Goal: Check status: Check status

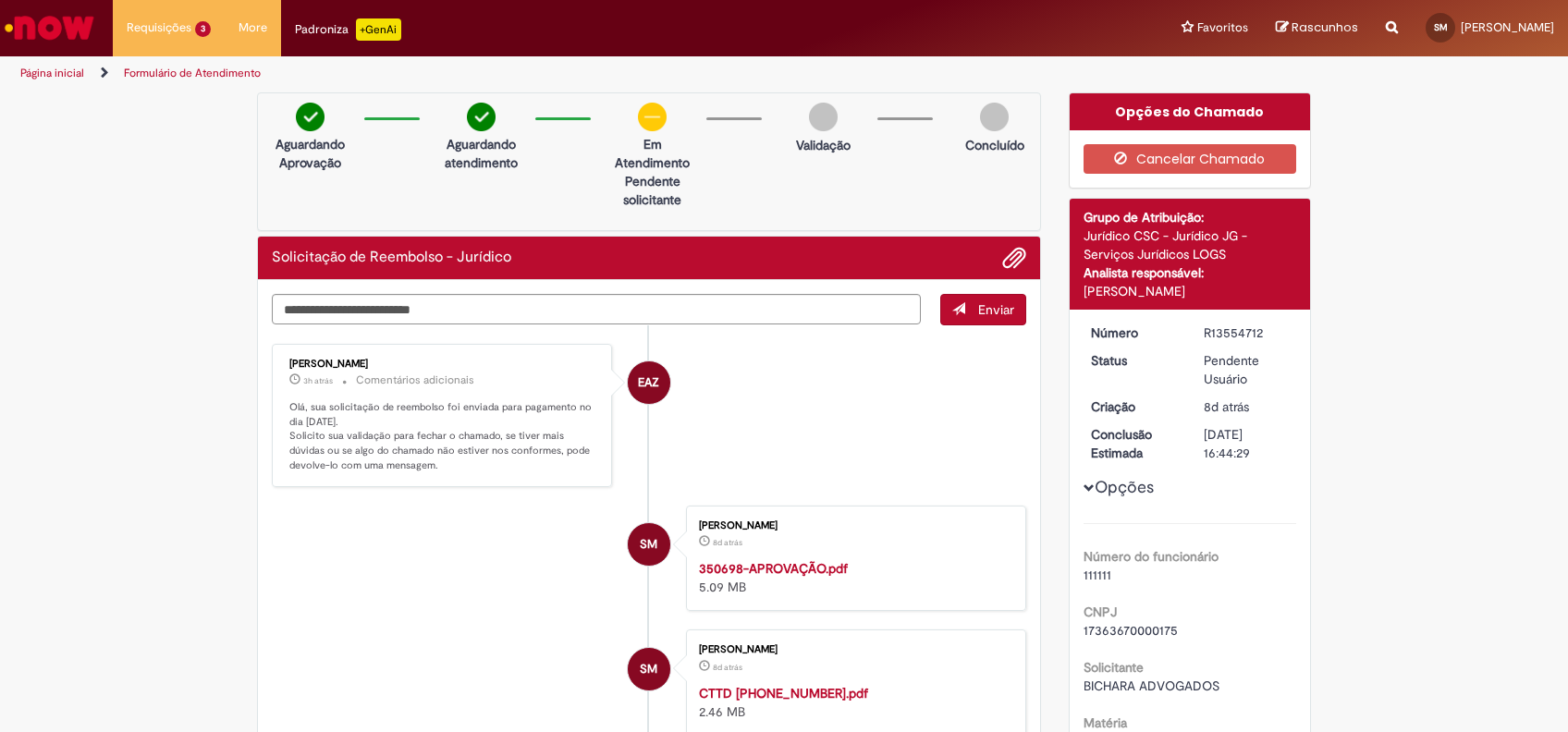
click at [1234, 118] on div "Opções do Chamado" at bounding box center [1191, 111] width 242 height 37
click at [1187, 113] on div "Opções do Chamado" at bounding box center [1191, 111] width 242 height 37
click at [1132, 104] on div "Opções do Chamado" at bounding box center [1191, 111] width 242 height 37
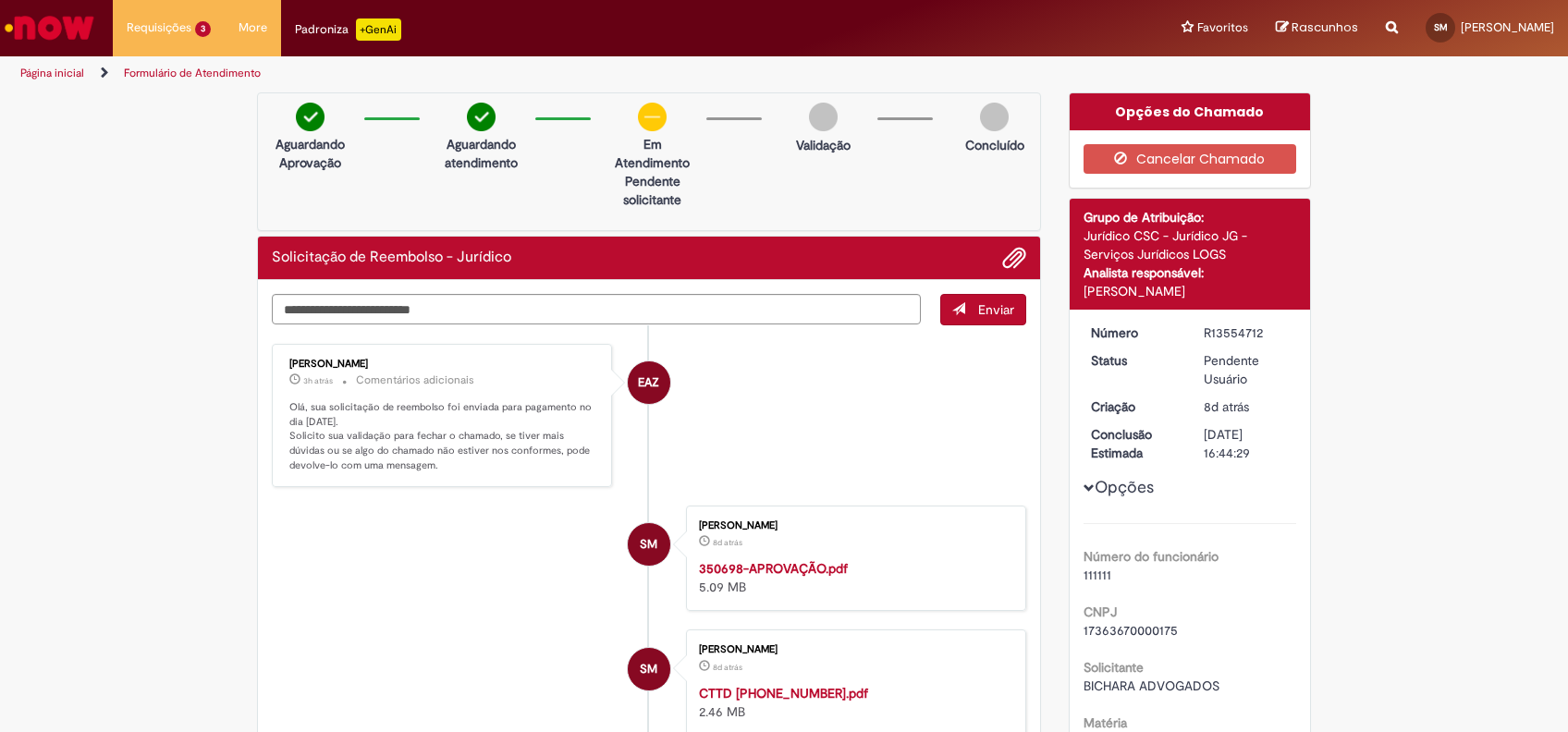
click at [643, 163] on p "Em Atendimento" at bounding box center [652, 153] width 90 height 37
click at [1134, 111] on div "Opções do Chamado" at bounding box center [1191, 111] width 242 height 37
click at [1175, 114] on div "Opções do Chamado" at bounding box center [1191, 111] width 242 height 37
click at [1182, 111] on div "Opções do Chamado" at bounding box center [1191, 111] width 242 height 37
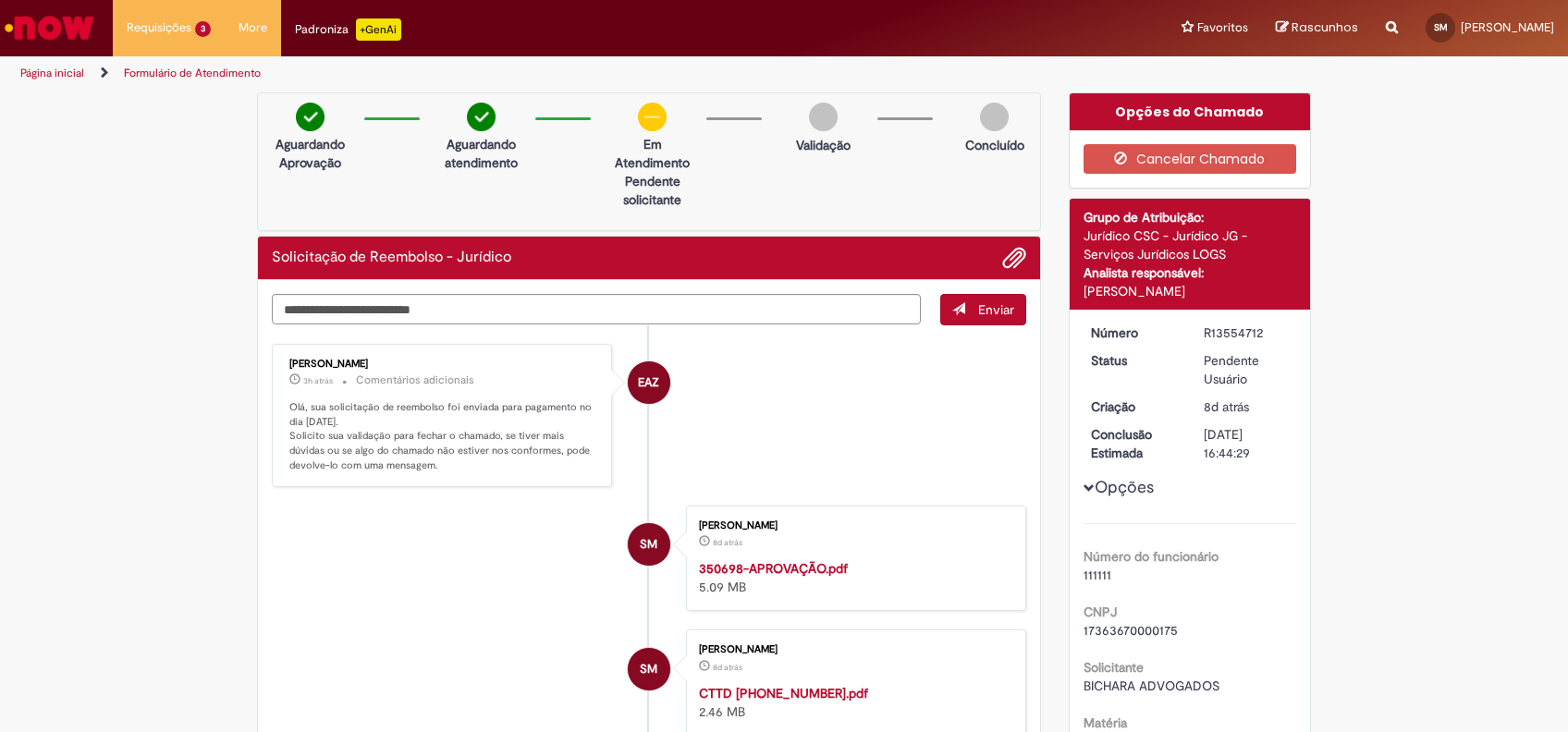
click at [1188, 109] on div "Opções do Chamado" at bounding box center [1191, 111] width 242 height 37
click at [1180, 115] on div "Opções do Chamado" at bounding box center [1191, 111] width 242 height 37
click at [1264, 88] on div "Página inicial Formulário de Atendimento" at bounding box center [784, 73] width 1568 height 34
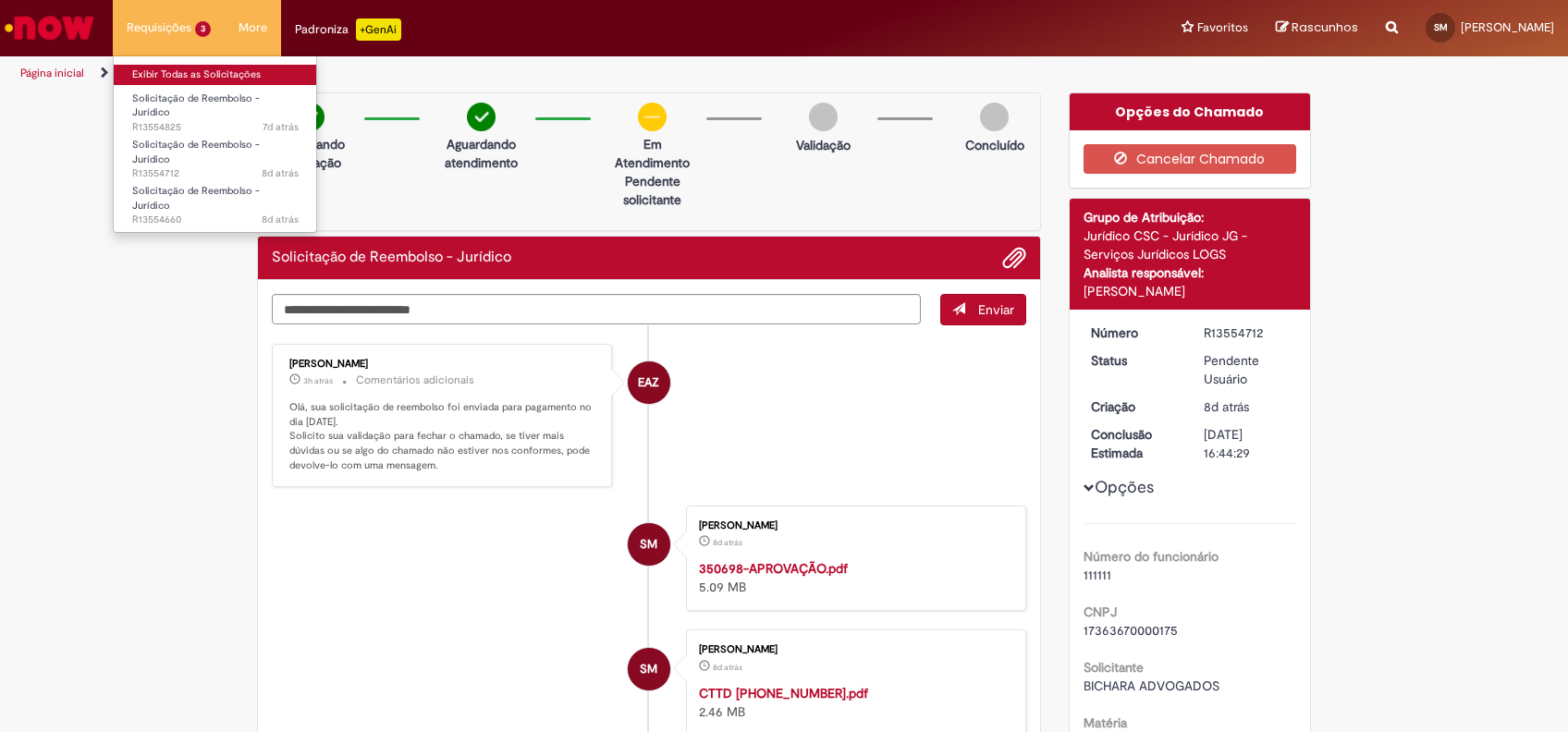
click at [191, 70] on link "Exibir Todas as Solicitações" at bounding box center [215, 75] width 204 height 20
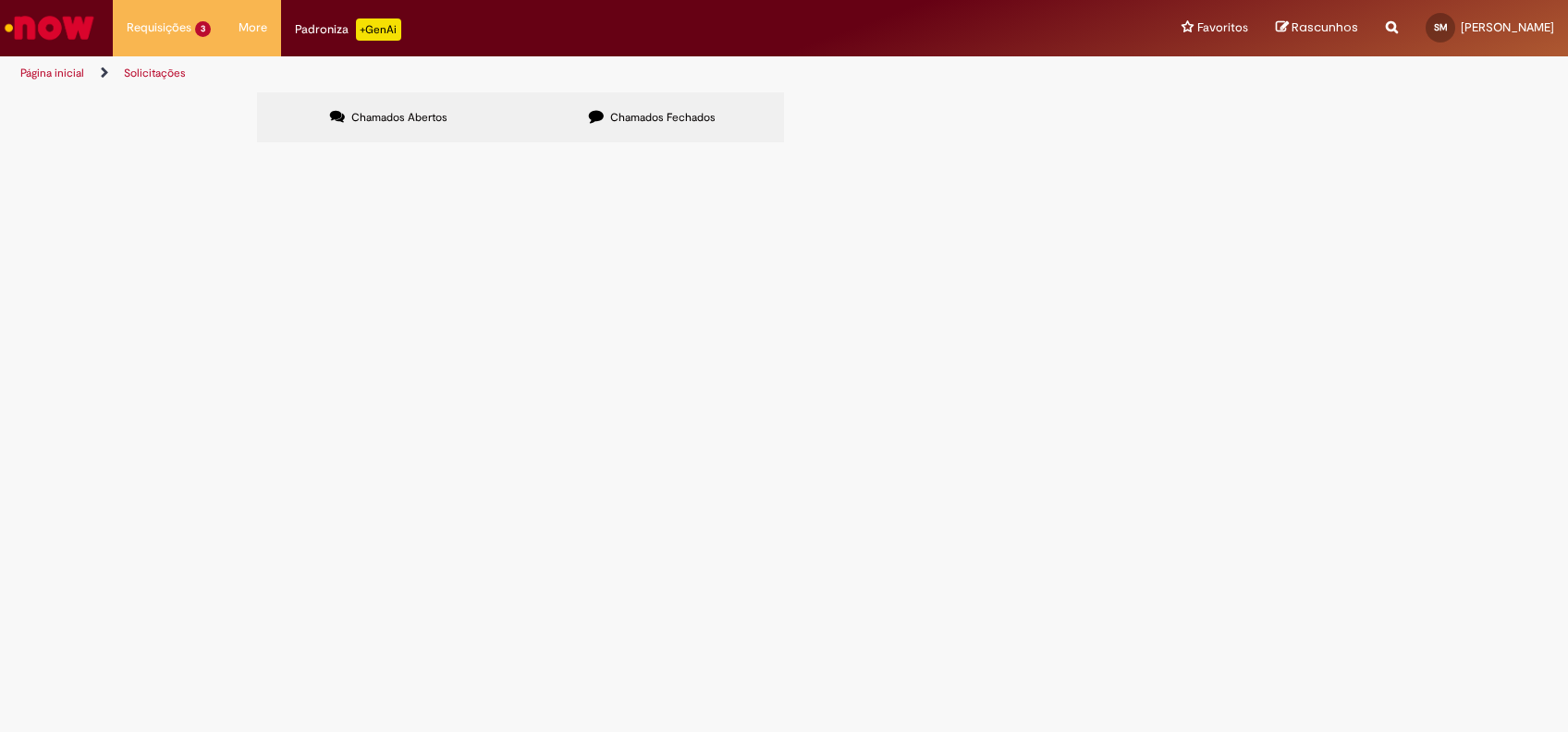
click at [0, 0] on span "R13554712" at bounding box center [0, 0] width 0 height 0
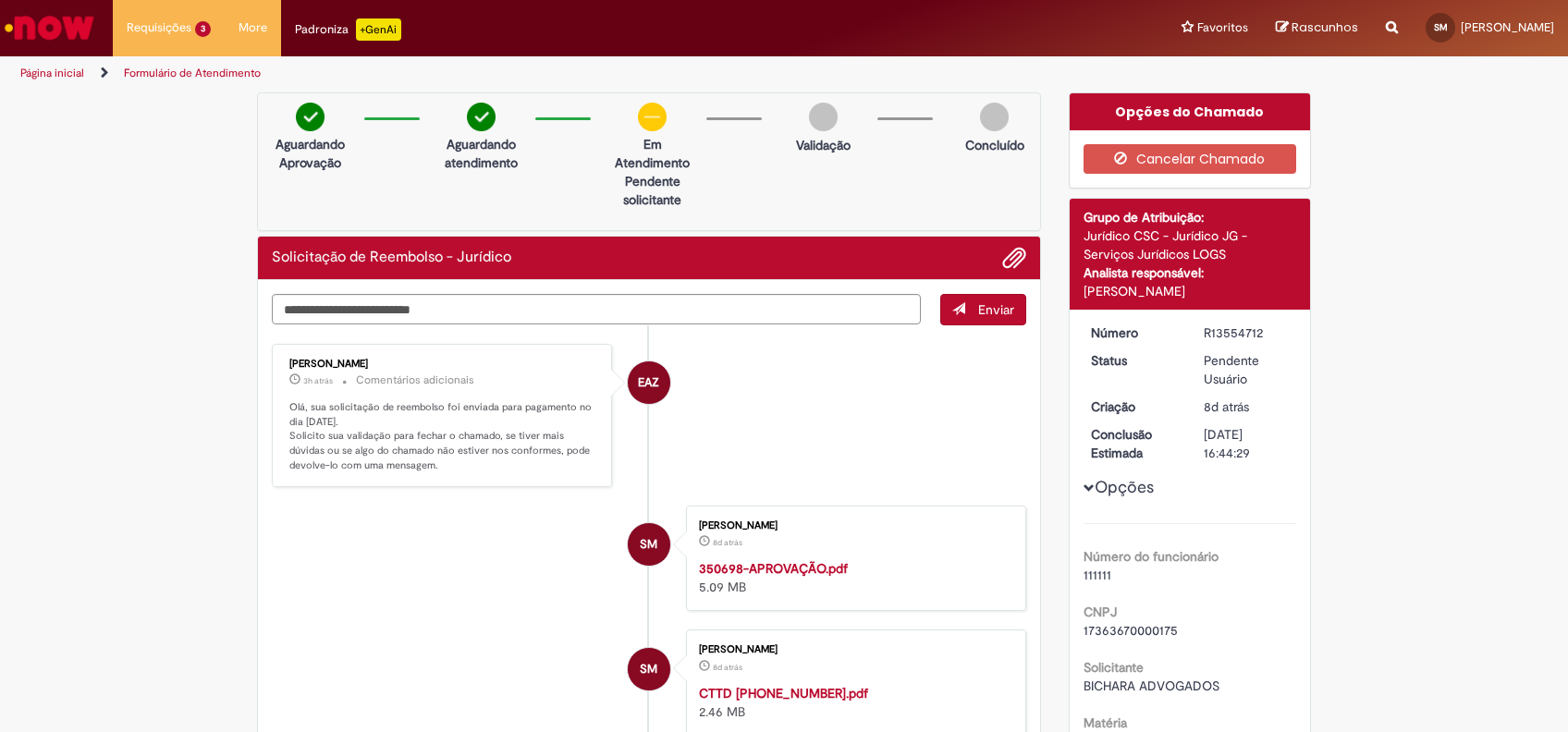
click at [1197, 112] on div "Opções do Chamado" at bounding box center [1191, 111] width 242 height 37
click at [1214, 104] on div "Opções do Chamado" at bounding box center [1191, 111] width 242 height 37
click at [1224, 104] on div "Opções do Chamado" at bounding box center [1191, 111] width 242 height 37
click at [1228, 104] on div "Opções do Chamado" at bounding box center [1191, 111] width 242 height 37
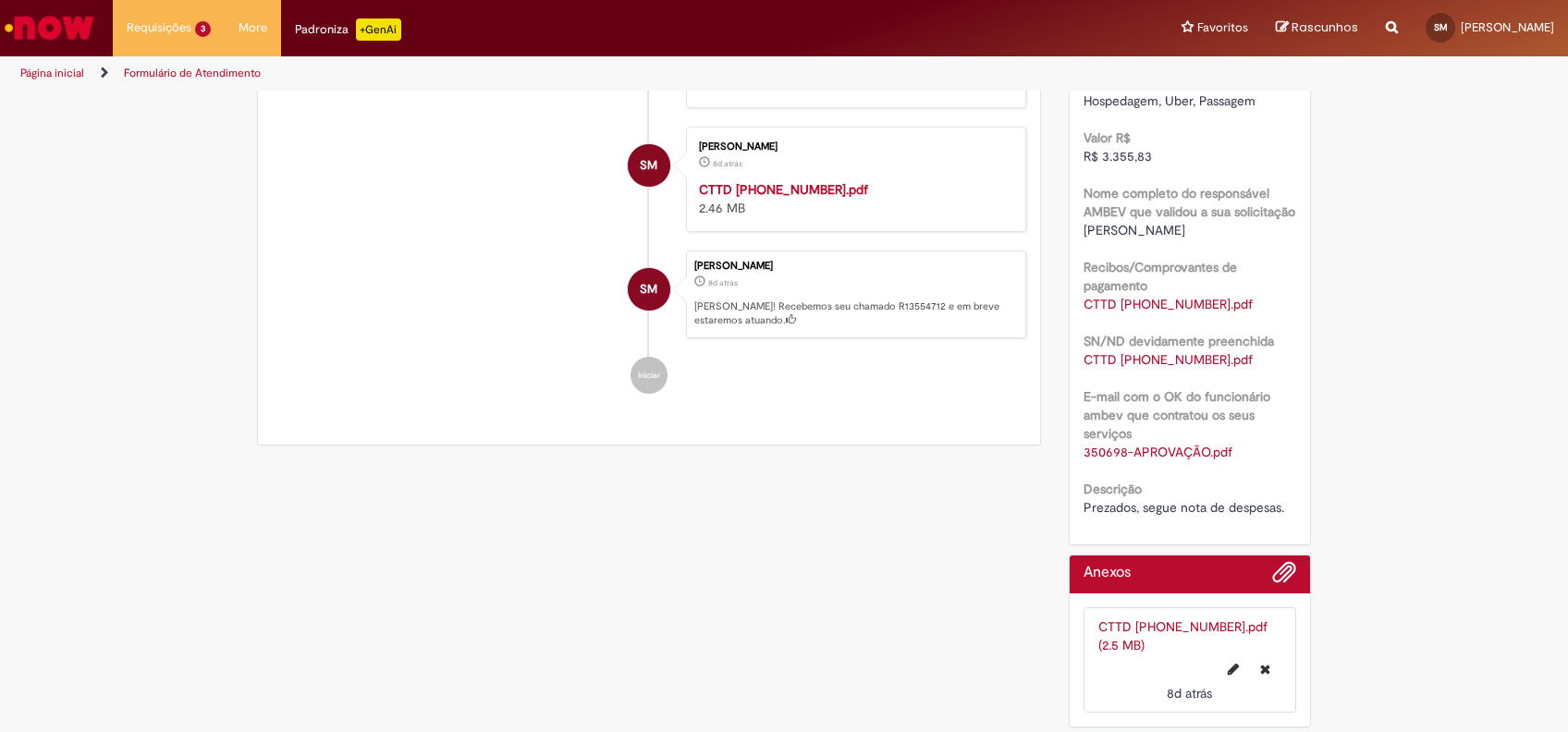
scroll to position [754, 0]
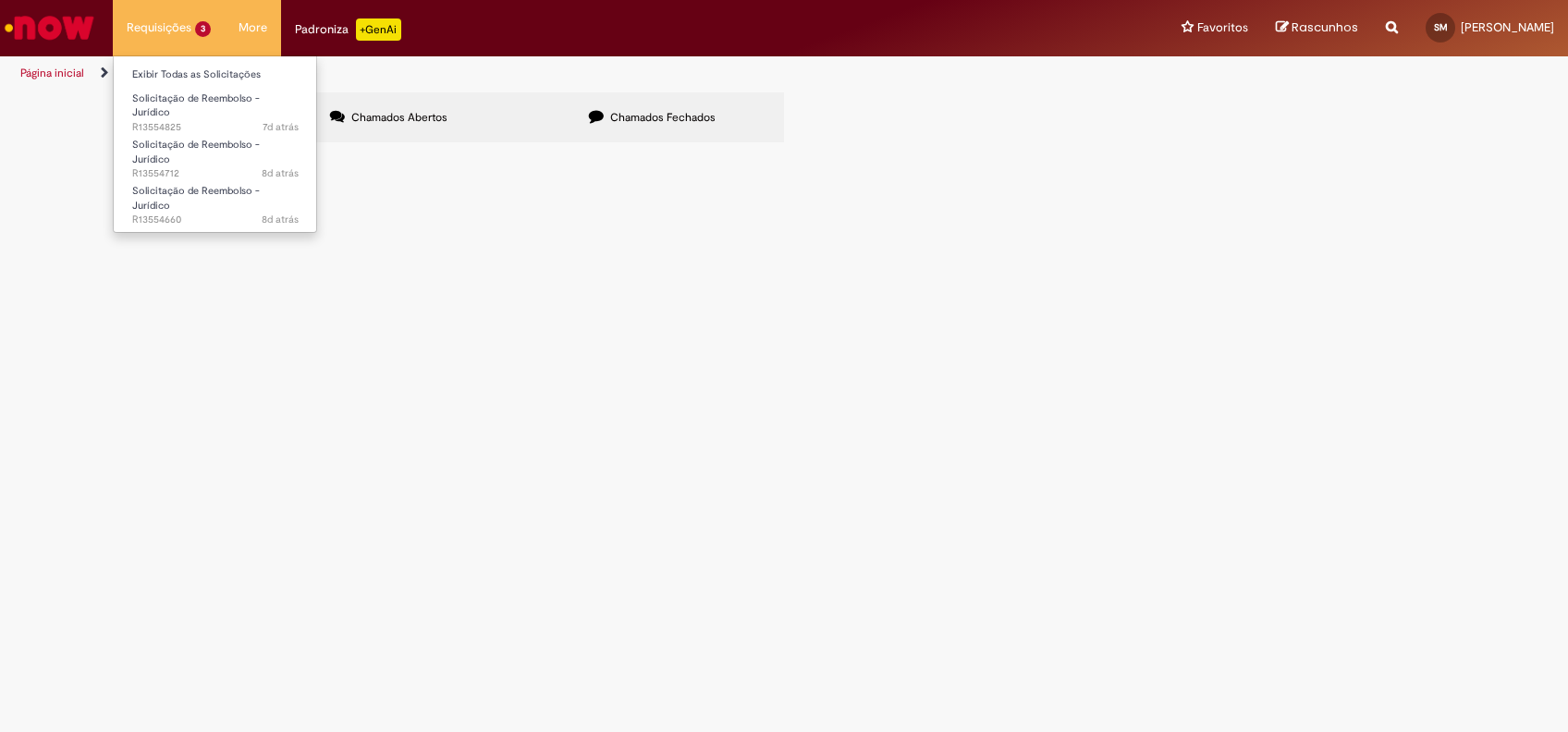
click at [146, 25] on li "Requisições 3 Exibir Todas as Solicitações Solicitação de Reembolso - Jurídico …" at bounding box center [168, 28] width 112 height 56
click at [0, 0] on span "Solicitação de Reembolso - Jurídico" at bounding box center [0, 0] width 0 height 0
click at [0, 0] on span "Prezados, segue nota de despesas." at bounding box center [0, 0] width 0 height 0
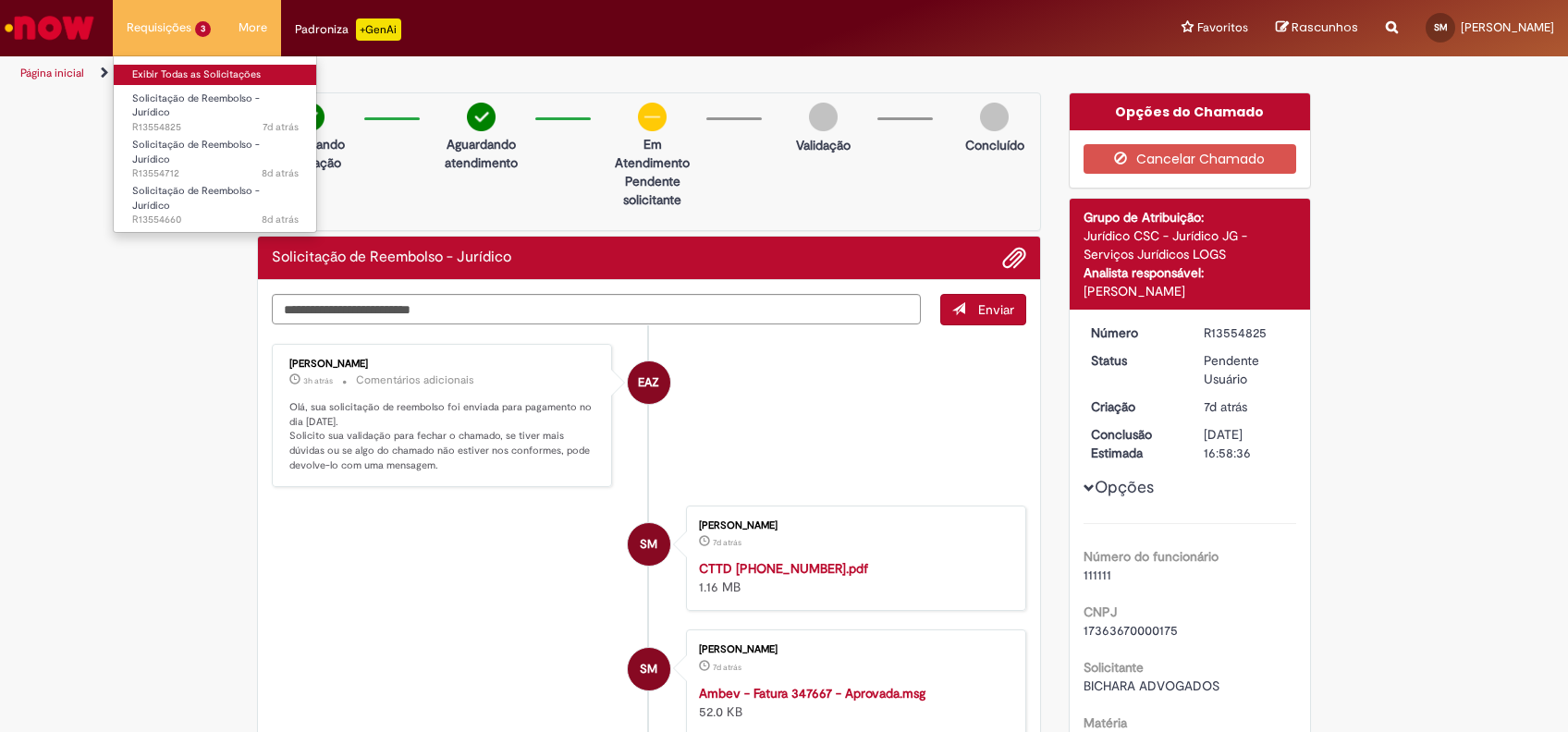
click at [202, 73] on link "Exibir Todas as Solicitações" at bounding box center [215, 75] width 204 height 20
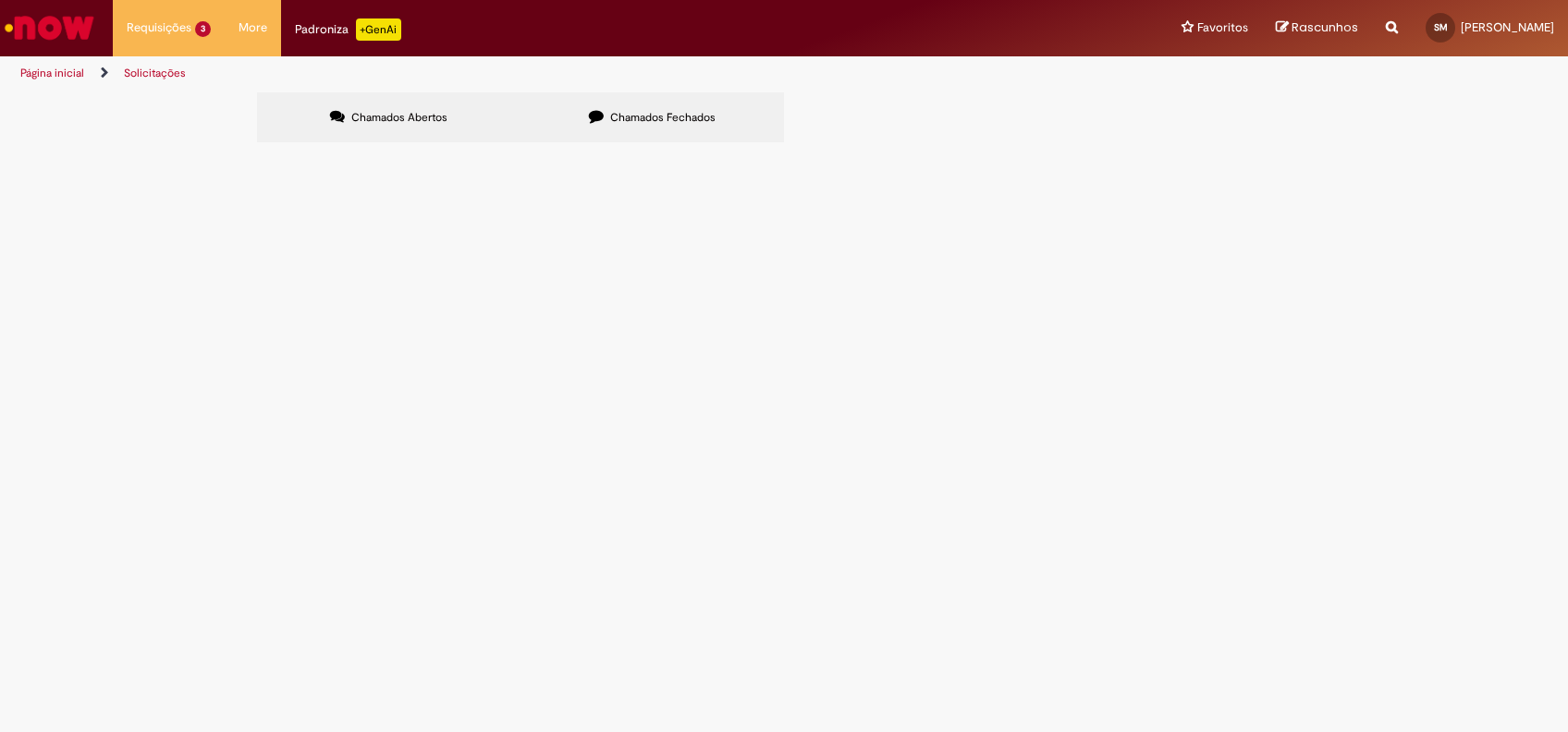
click at [0, 0] on span "Solicitação de Reembolso - Jurídico" at bounding box center [0, 0] width 0 height 0
click at [0, 0] on span "R13554712" at bounding box center [0, 0] width 0 height 0
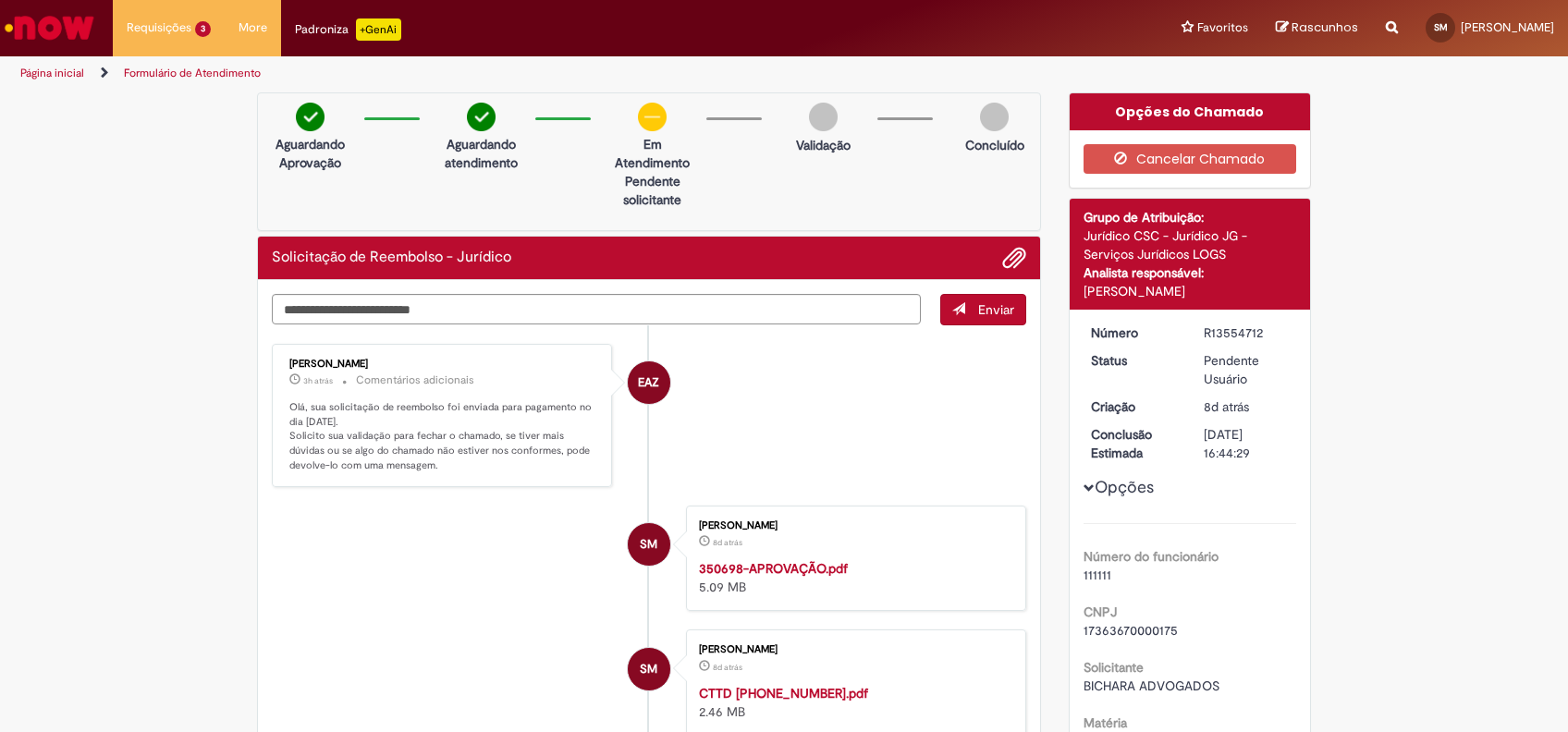
click at [1167, 105] on div "Opções do Chamado" at bounding box center [1191, 111] width 242 height 37
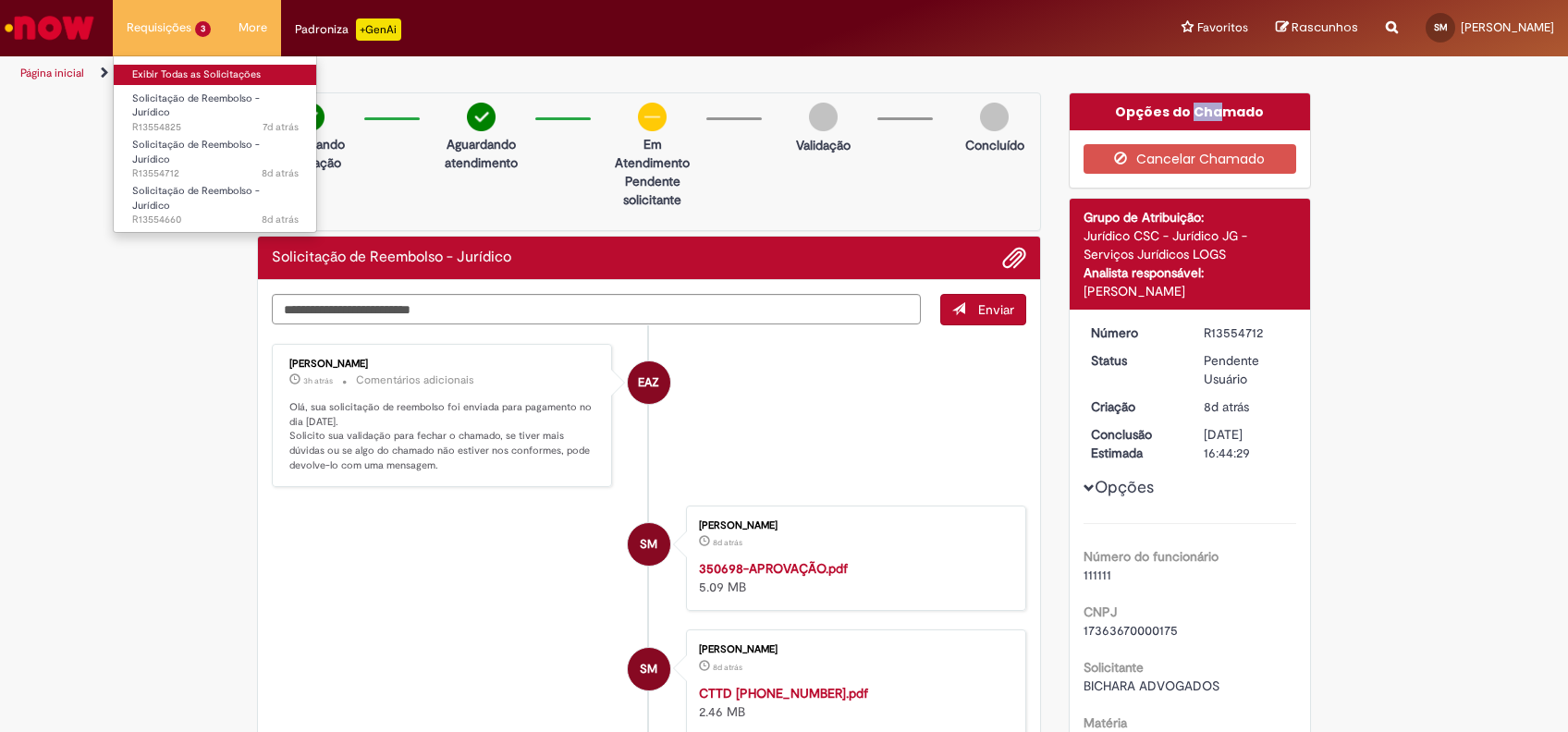
click at [178, 80] on link "Exibir Todas as Solicitações" at bounding box center [215, 75] width 204 height 20
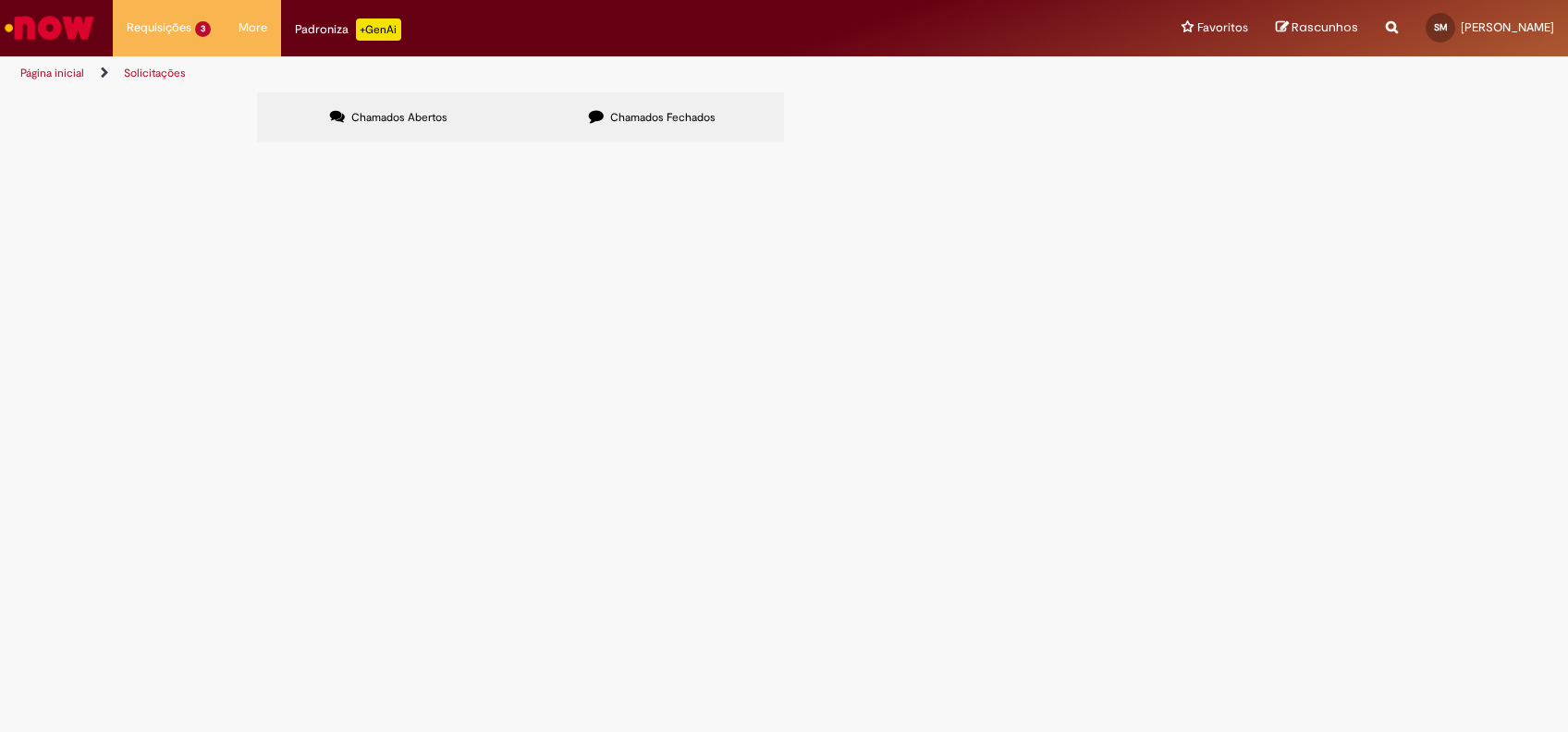
click at [0, 0] on span "R13554660" at bounding box center [0, 0] width 0 height 0
click at [0, 0] on span "Solicitação de Reembolso - Jurídico" at bounding box center [0, 0] width 0 height 0
click at [0, 0] on span "Prezados, segue nota de despesas." at bounding box center [0, 0] width 0 height 0
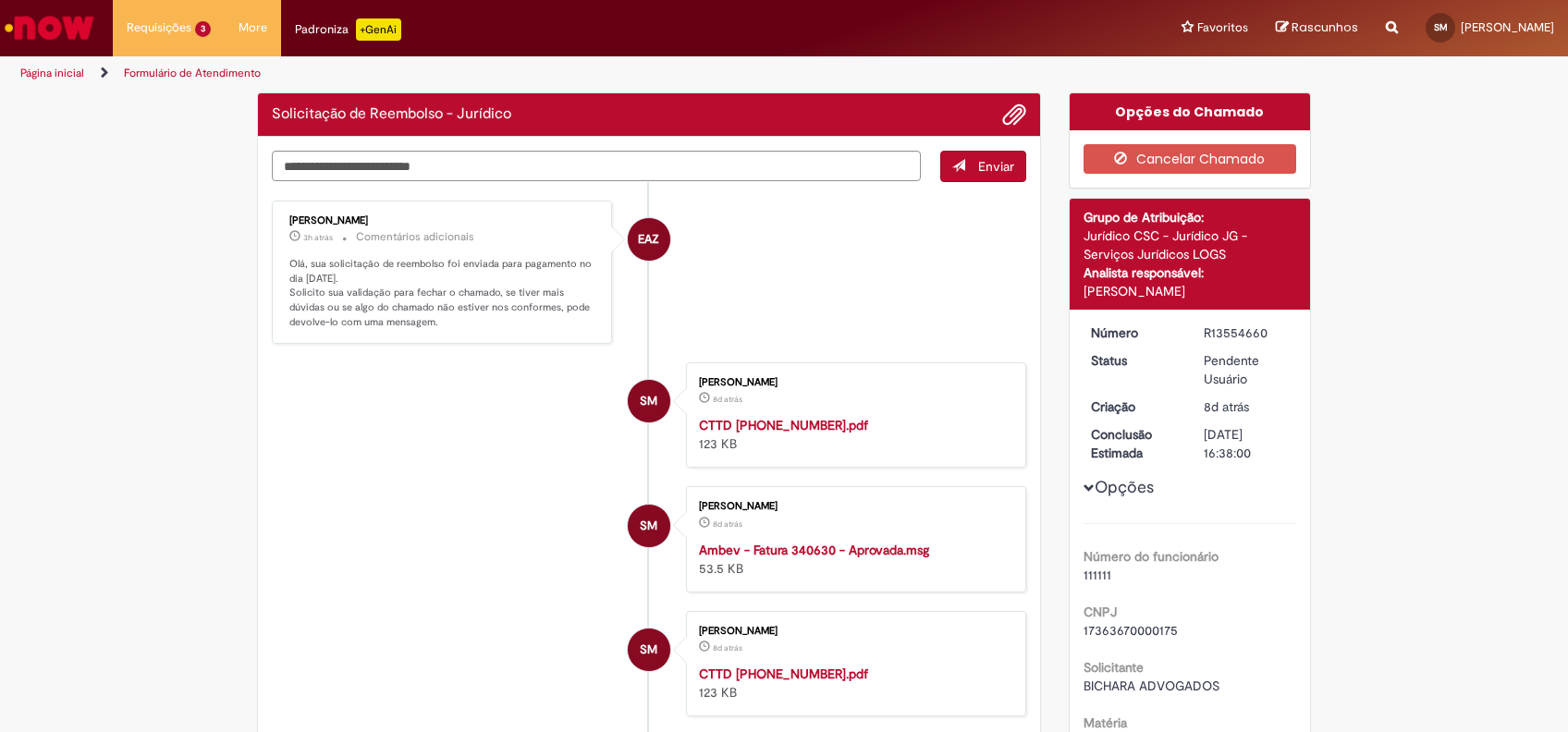
click at [1196, 106] on div "Opções do Chamado" at bounding box center [1191, 111] width 242 height 37
